Goal: Transaction & Acquisition: Purchase product/service

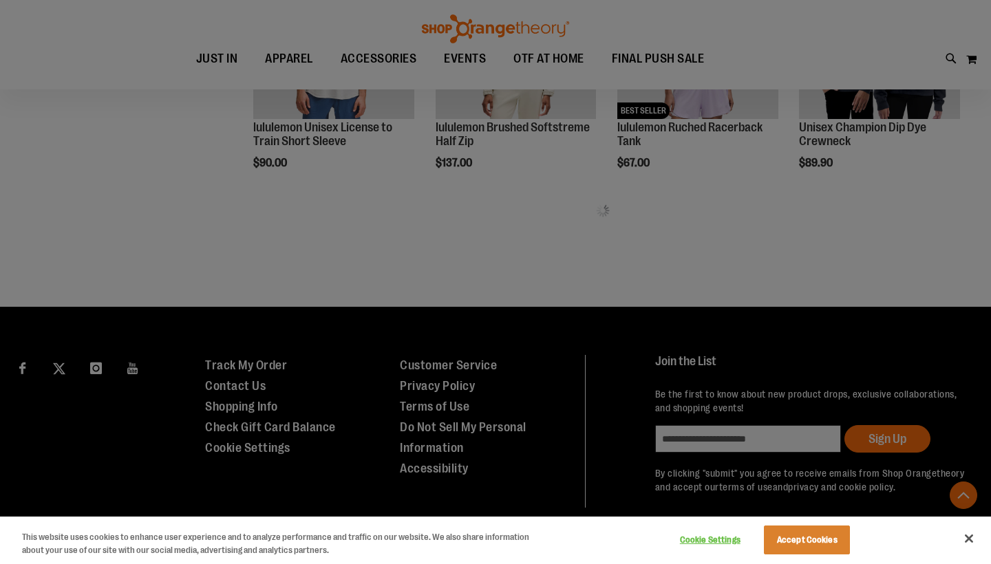
scroll to position [675, 0]
click at [814, 538] on button "Accept Cookies" at bounding box center [807, 540] width 86 height 29
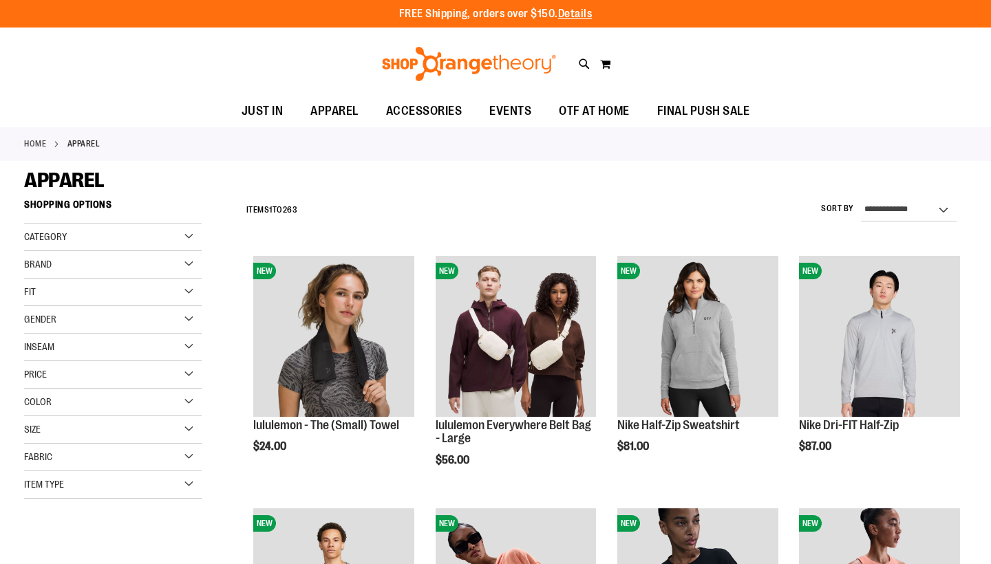
scroll to position [0, 0]
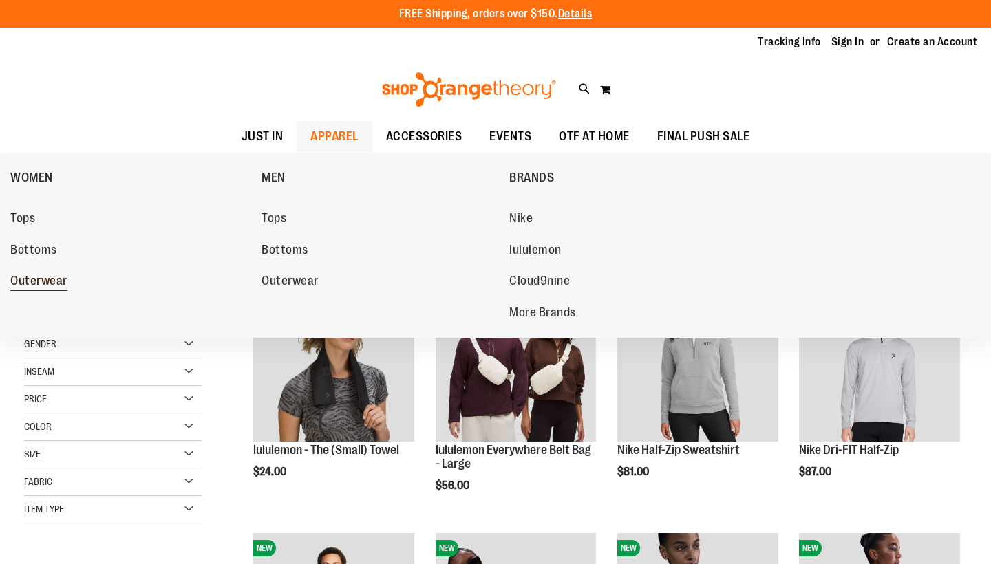
click at [32, 279] on span "Outerwear" at bounding box center [38, 282] width 57 height 17
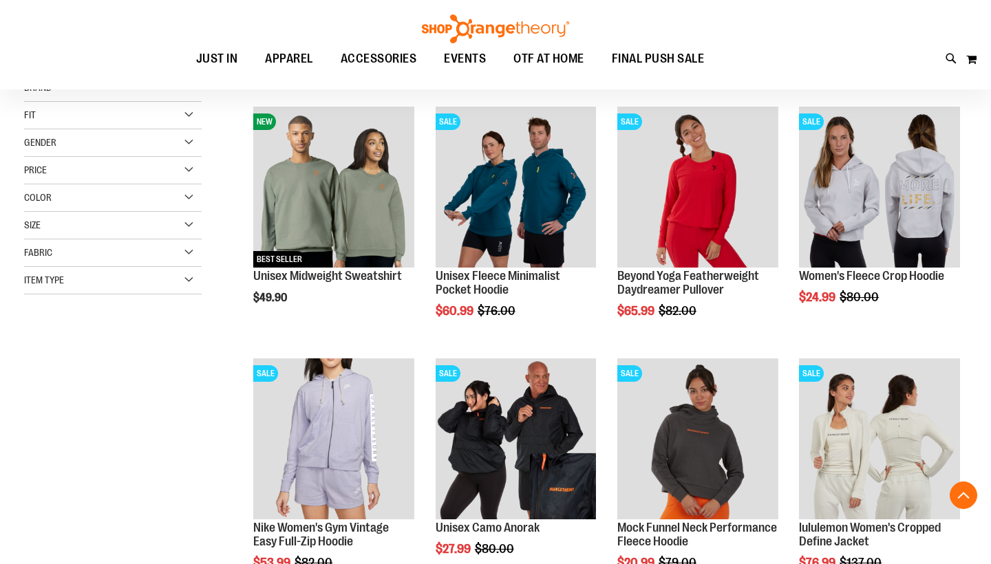
scroll to position [284, 0]
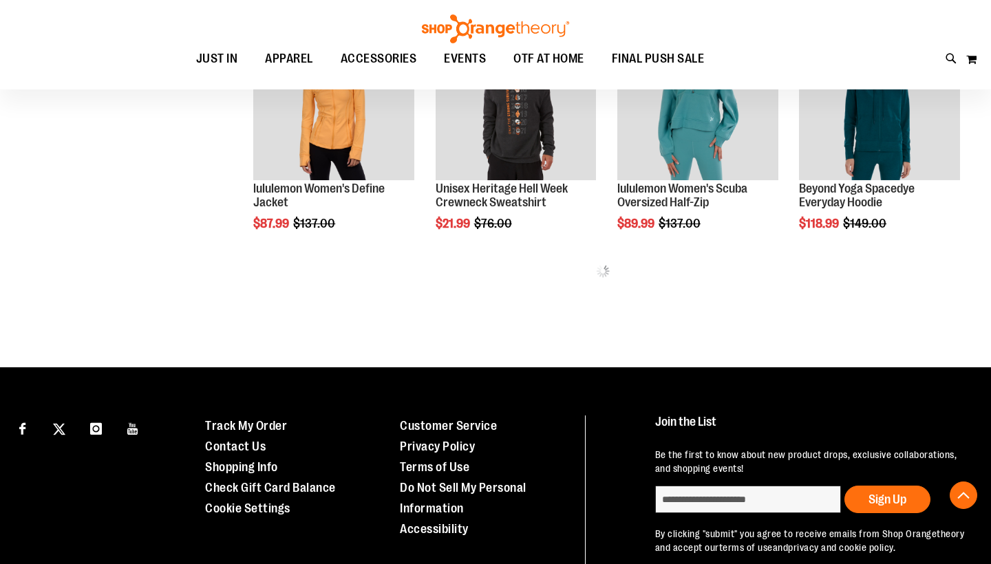
scroll to position [835, 0]
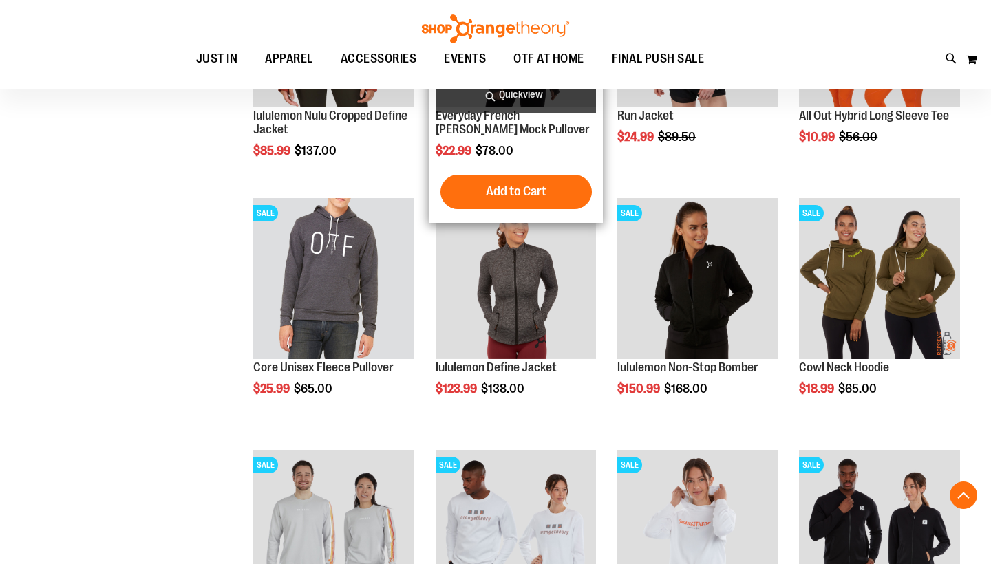
scroll to position [1277, 0]
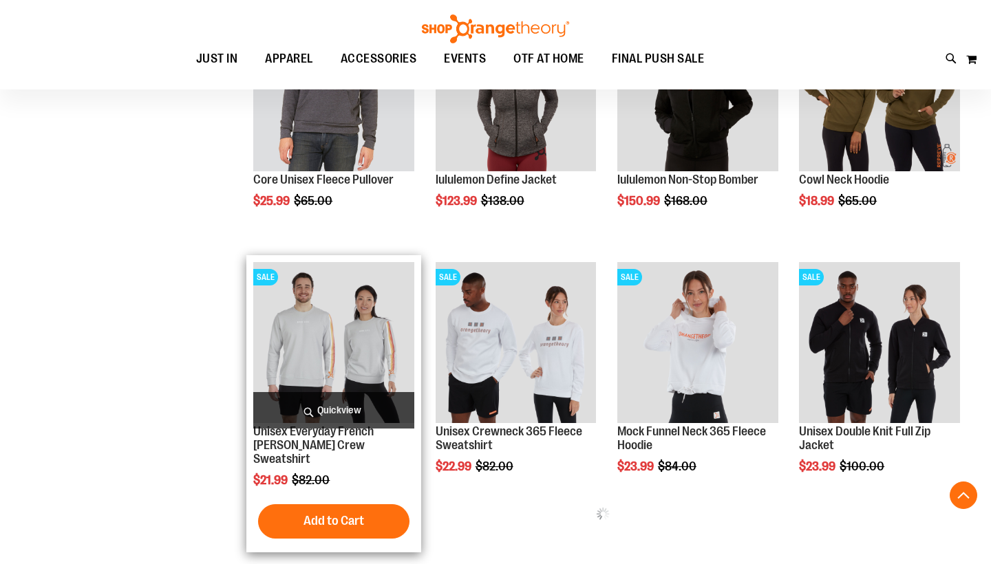
click at [316, 340] on img "product" at bounding box center [333, 342] width 161 height 161
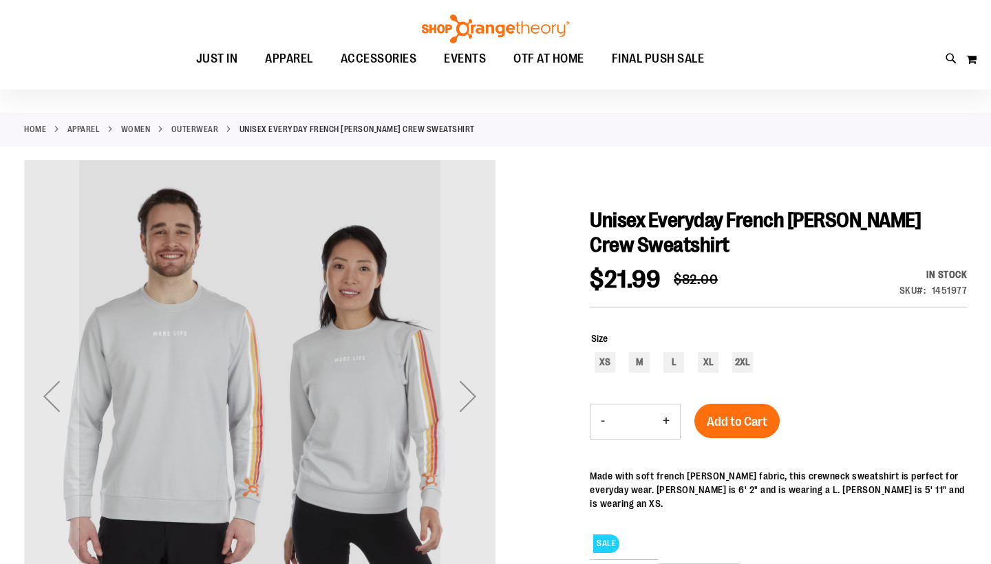
scroll to position [42, 0]
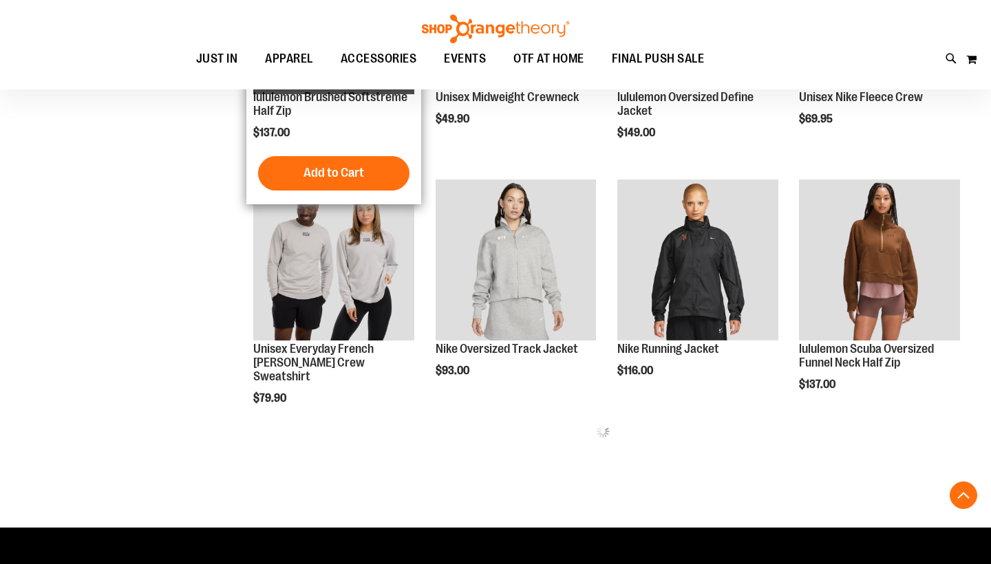
scroll to position [488, 0]
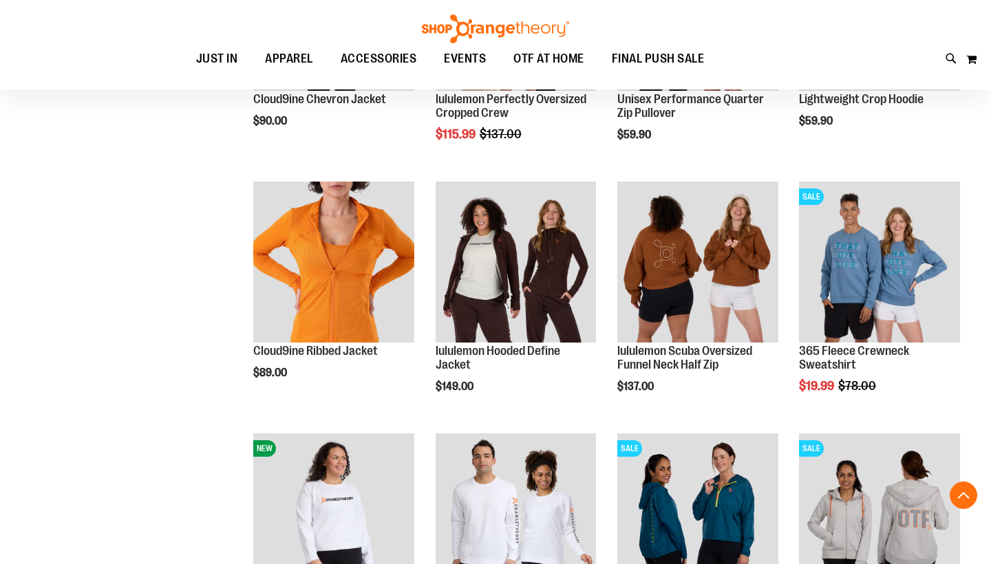
scroll to position [955, 0]
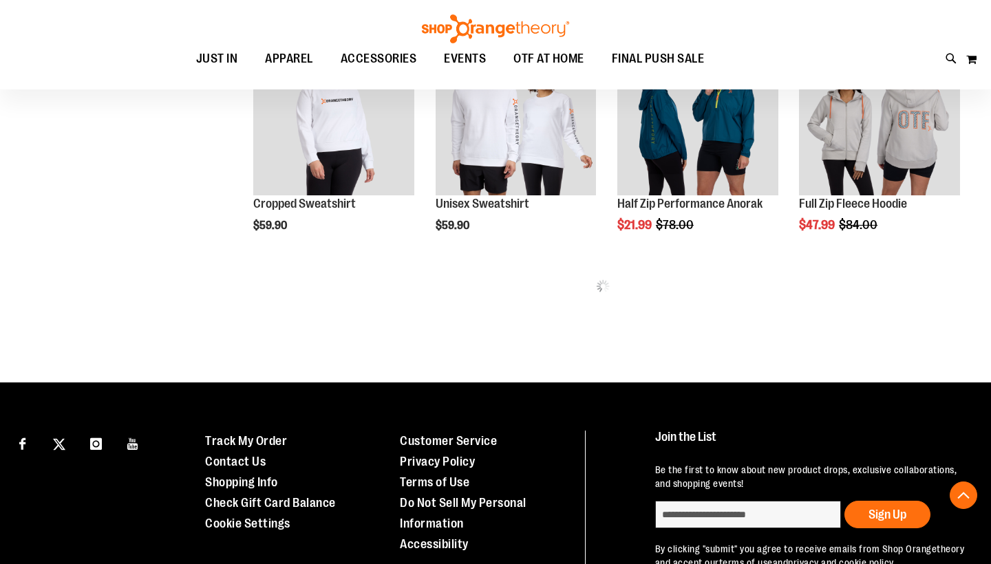
scroll to position [1354, 0]
